Goal: Find contact information: Find contact information

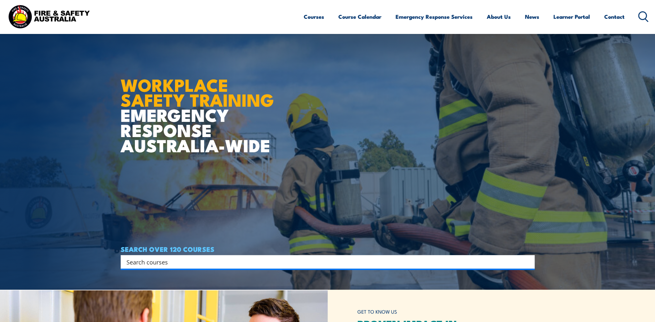
scroll to position [129, 0]
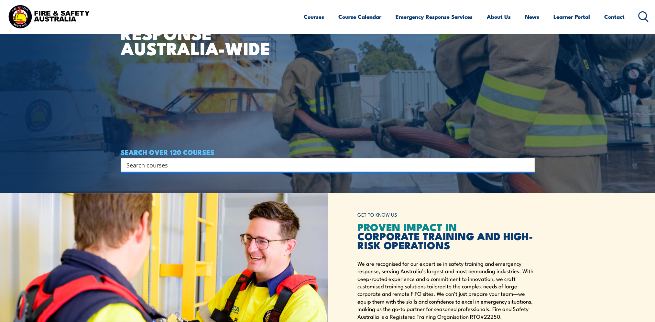
click at [154, 164] on input "Search input" at bounding box center [323, 165] width 394 height 10
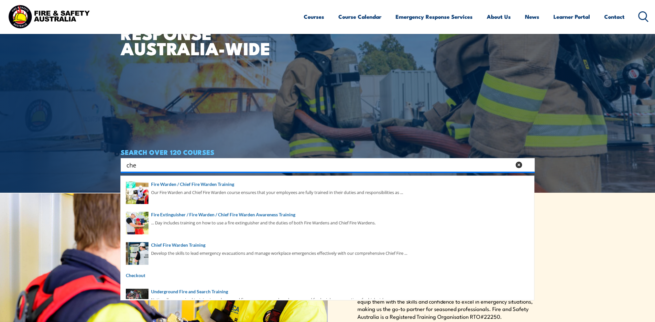
type input "chem"
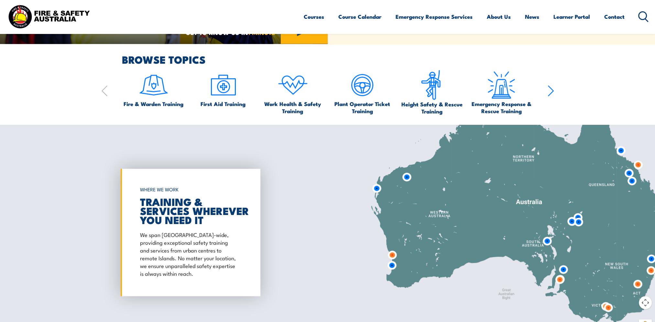
scroll to position [322, 0]
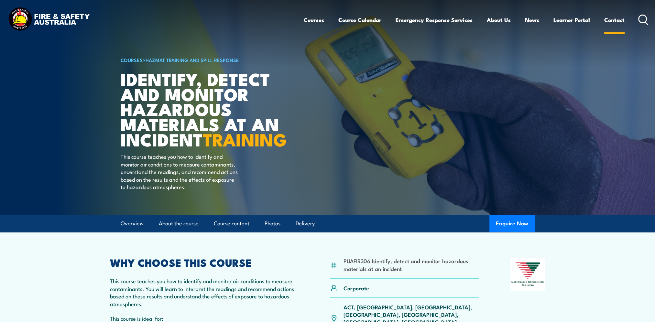
click at [612, 20] on link "Contact" at bounding box center [614, 19] width 20 height 17
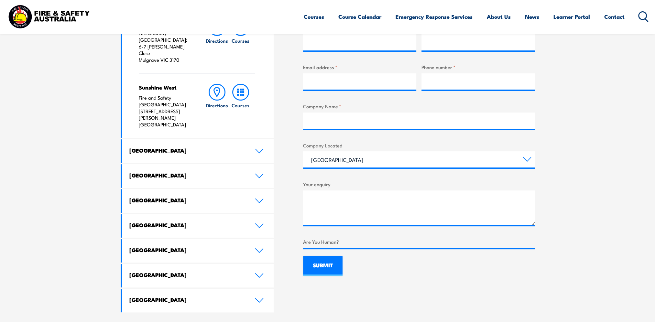
scroll to position [291, 0]
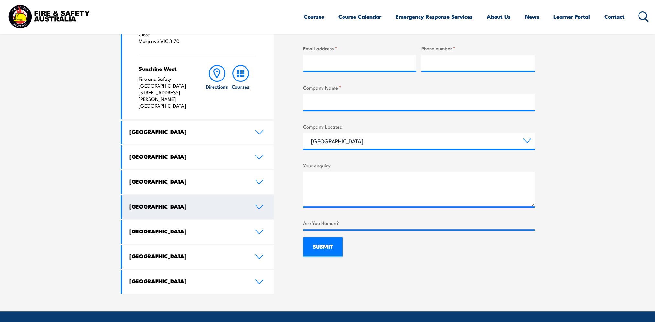
click at [257, 204] on icon at bounding box center [259, 206] width 9 height 5
